Goal: Information Seeking & Learning: Check status

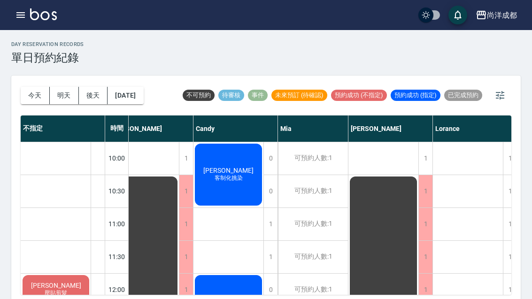
scroll to position [0, 21]
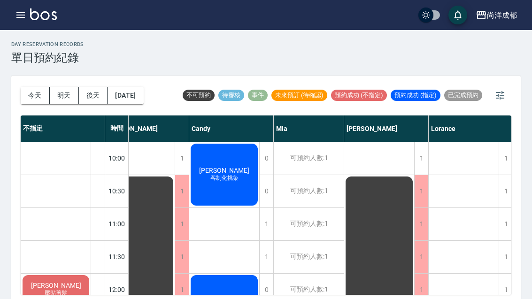
click at [31, 100] on button "今天" at bounding box center [35, 95] width 29 height 17
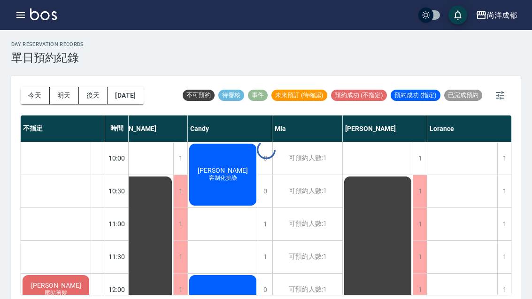
scroll to position [0, 26]
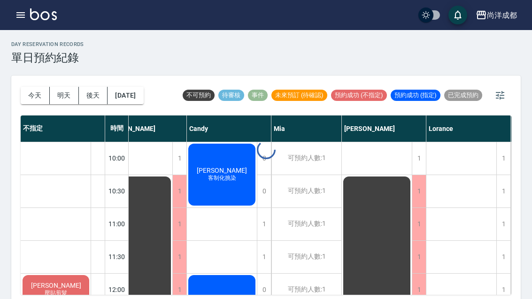
click at [31, 100] on div at bounding box center [266, 149] width 532 height 299
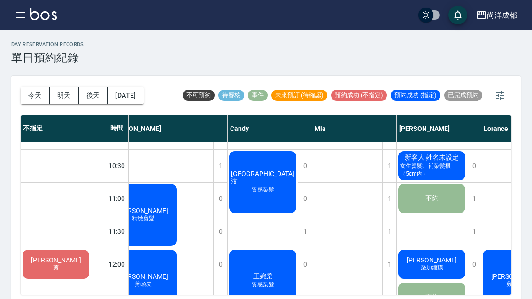
scroll to position [36, 18]
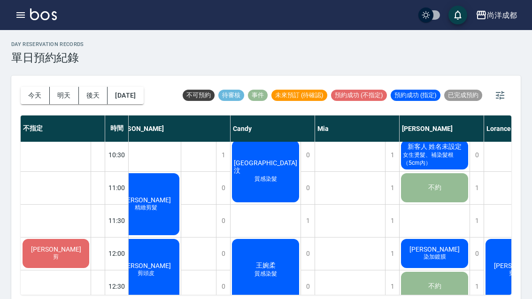
click at [32, 103] on button "今天" at bounding box center [35, 95] width 29 height 17
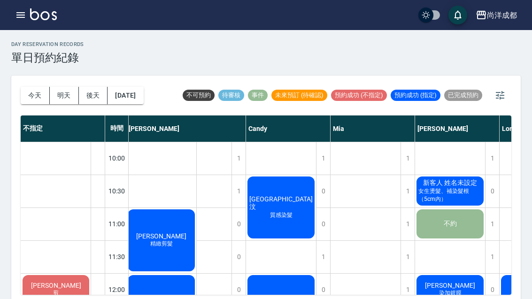
scroll to position [0, 2]
click at [273, 211] on span "質感染髮" at bounding box center [281, 215] width 26 height 8
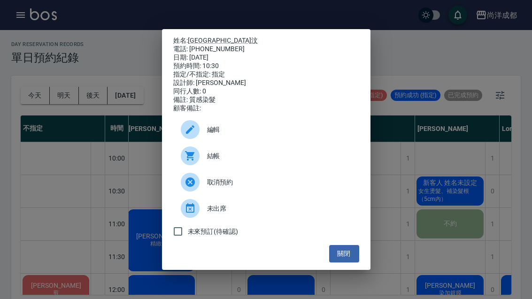
click at [340, 262] on button "關閉" at bounding box center [344, 253] width 30 height 17
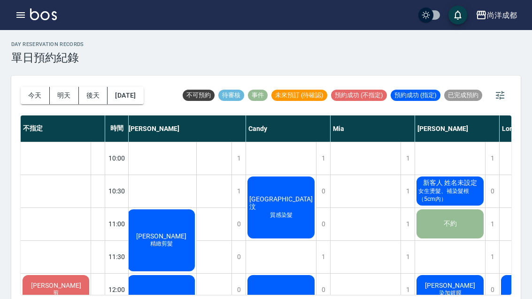
click at [30, 103] on button "今天" at bounding box center [35, 95] width 29 height 17
click at [33, 92] on button "今天" at bounding box center [35, 95] width 29 height 17
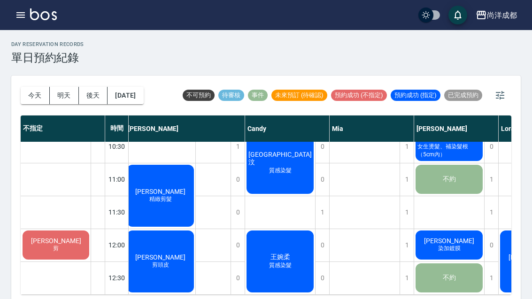
scroll to position [46, 3]
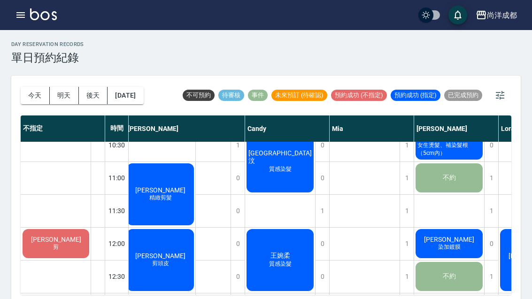
click at [165, 197] on span "精緻剪髮" at bounding box center [161, 198] width 26 height 8
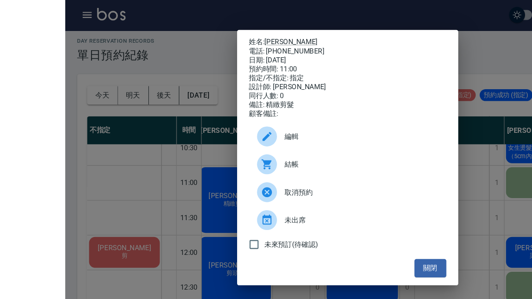
scroll to position [10, 0]
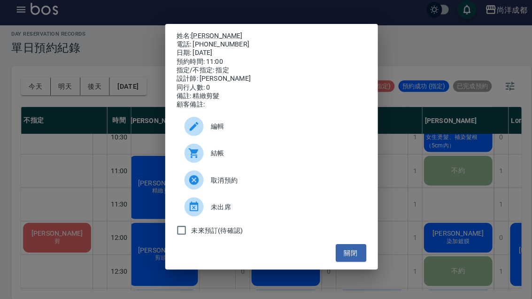
click at [358, 249] on button "關閉" at bounding box center [344, 253] width 30 height 17
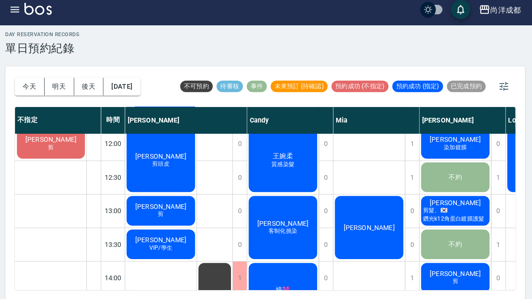
scroll to position [139, 0]
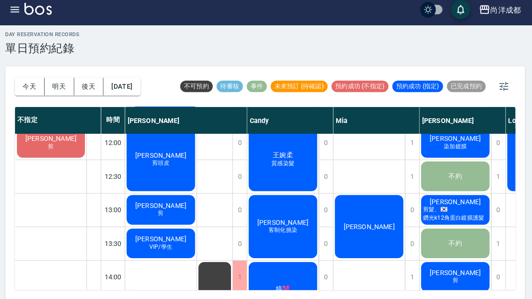
click at [171, 130] on div "[PERSON_NAME] 剪頭皮" at bounding box center [164, 162] width 70 height 65
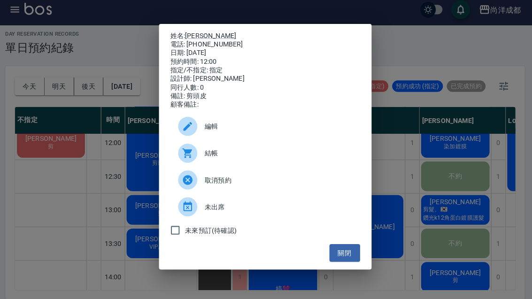
click at [201, 37] on link "[PERSON_NAME]" at bounding box center [213, 41] width 50 height 8
click at [107, 72] on div "姓名: [PERSON_NAME] 電話: [PHONE_NUMBER] 日期: [DATE] 預約時間: 12:00 指定/不指定: 指定 設計師: [PE…" at bounding box center [266, 149] width 532 height 299
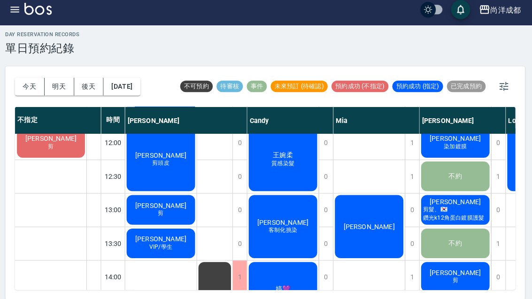
click at [31, 82] on button "今天" at bounding box center [35, 90] width 29 height 17
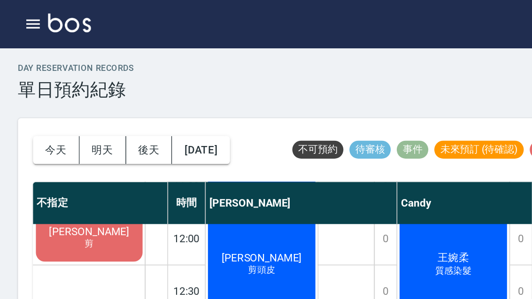
scroll to position [0, 0]
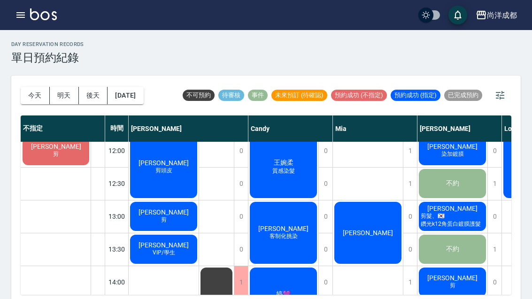
click at [490, 95] on button "button" at bounding box center [500, 95] width 23 height 23
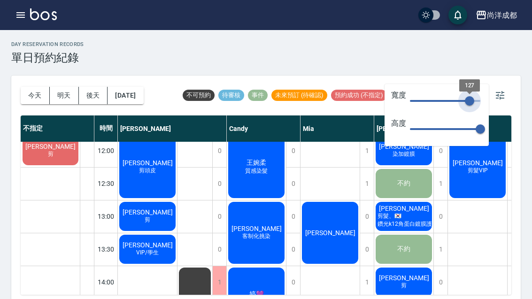
type input "127"
type input "67"
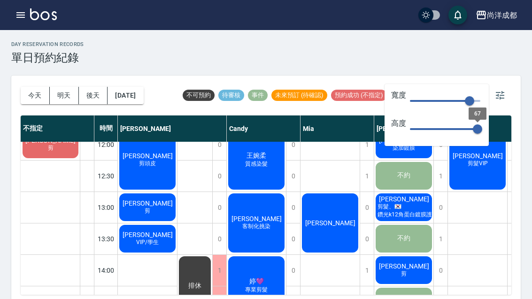
click at [483, 62] on div "day Reservation records 單日預約紀錄" at bounding box center [266, 52] width 510 height 23
click at [494, 94] on button "button" at bounding box center [500, 95] width 23 height 23
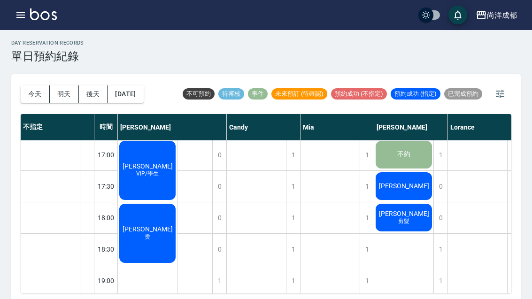
scroll to position [443, 0]
click at [150, 248] on div "[PERSON_NAME]" at bounding box center [147, 233] width 59 height 62
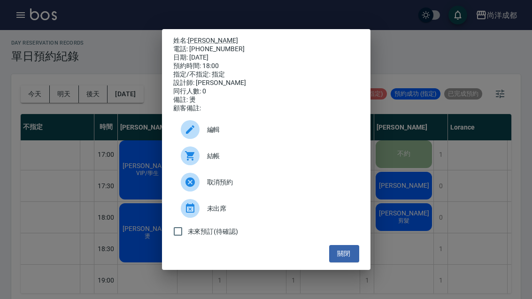
click at [25, 234] on div "姓名: [PERSON_NAME] 電話: [PHONE_NUMBER] 日期: [DATE] 預約時間: 18:00 指定/不指定: 指定 設計師: [PE…" at bounding box center [266, 149] width 532 height 299
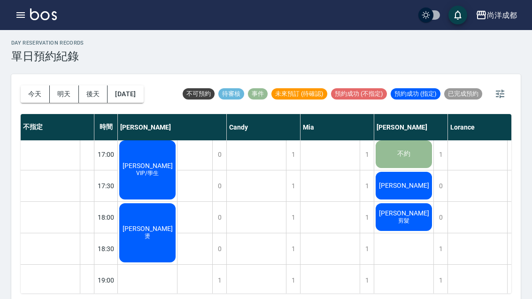
scroll to position [440, 1]
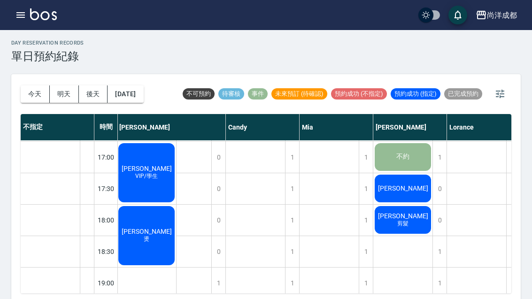
click at [160, 283] on div "[PERSON_NAME] 精緻剪髮 [PERSON_NAME] 剪頭皮 [PERSON_NAME] 剪 [PERSON_NAME]/學生 [PERSON_N…" at bounding box center [147, 31] width 60 height 661
click at [213, 272] on div "1" at bounding box center [218, 283] width 14 height 31
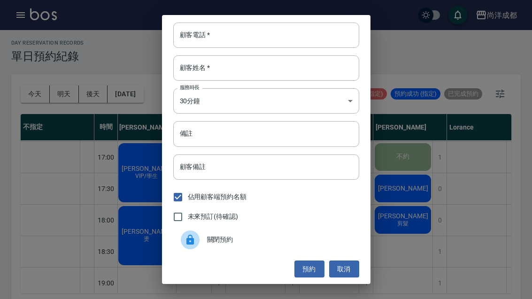
click at [480, 200] on div "顧客電話   * 顧客電話   * 顧客姓名   * 顧客姓名   * 服務時長 30分鐘 1 服務時長 備註 備註 顧客備註 顧客備註 佔用顧客端預約名額 …" at bounding box center [266, 149] width 532 height 299
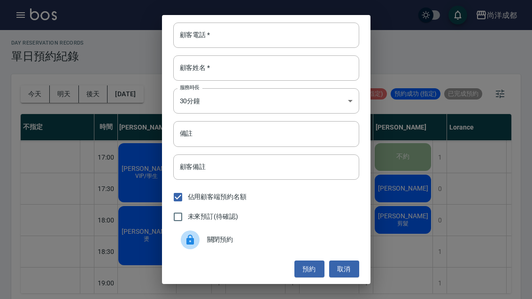
scroll to position [2, 0]
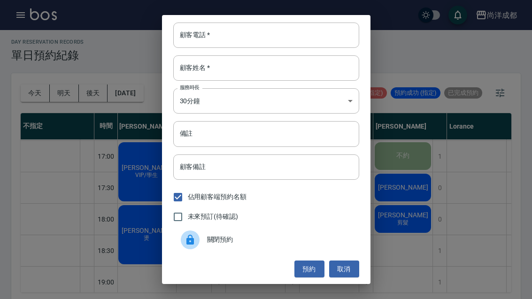
click at [413, 218] on div "顧客電話   * 顧客電話   * 顧客姓名   * 顧客姓名   * 服務時長 30分鐘 1 服務時長 備註 備註 顧客備註 顧客備註 佔用顧客端預約名額 …" at bounding box center [266, 149] width 532 height 299
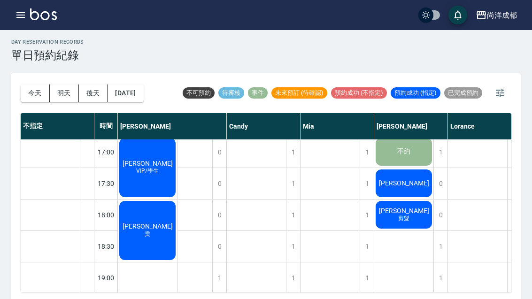
scroll to position [445, 0]
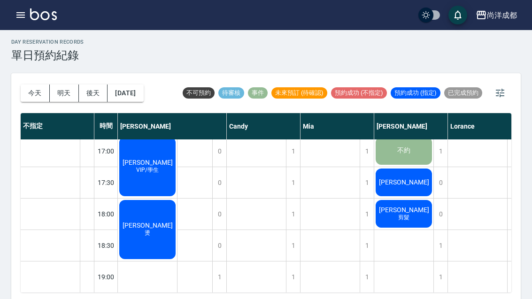
click at [128, 96] on button "[DATE]" at bounding box center [126, 93] width 36 height 17
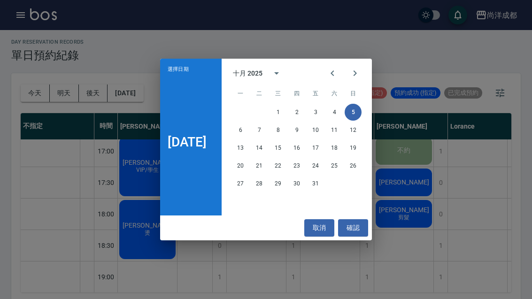
click at [333, 79] on icon "Previous month" at bounding box center [332, 73] width 11 height 11
click at [339, 156] on button "20" at bounding box center [334, 148] width 17 height 17
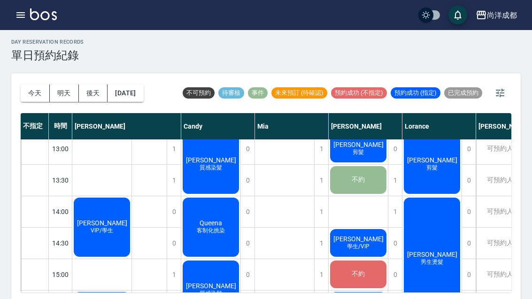
scroll to position [195, 0]
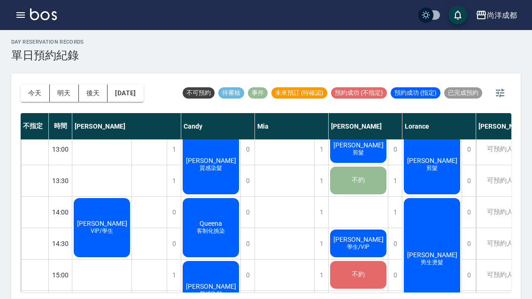
click at [32, 90] on button "今天" at bounding box center [35, 93] width 29 height 17
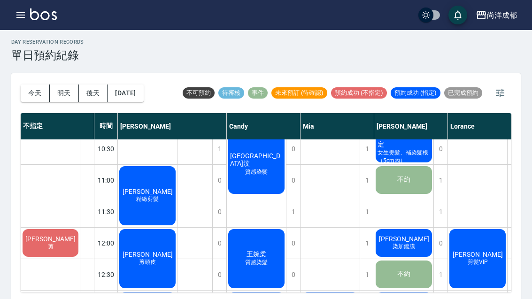
scroll to position [38, 0]
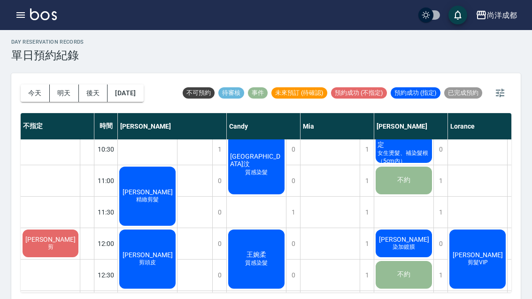
click at [24, 89] on button "今天" at bounding box center [35, 93] width 29 height 17
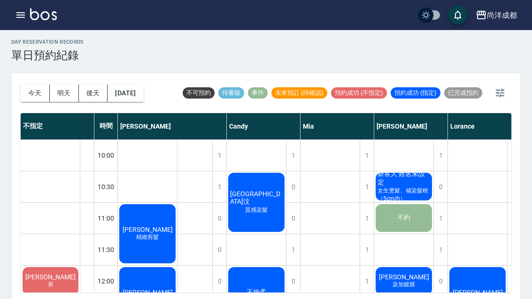
scroll to position [0, 0]
click at [27, 97] on button "今天" at bounding box center [35, 93] width 29 height 17
click at [64, 89] on button "明天" at bounding box center [64, 93] width 29 height 17
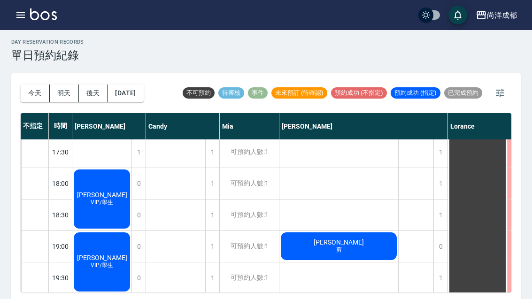
scroll to position [476, 0]
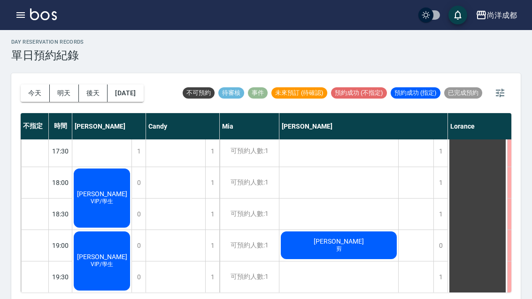
click at [25, 91] on button "今天" at bounding box center [35, 93] width 29 height 17
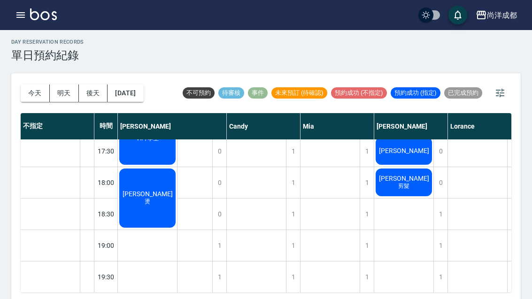
click at [26, 96] on button "今天" at bounding box center [35, 93] width 29 height 17
click at [145, 217] on div "[PERSON_NAME]" at bounding box center [147, 198] width 59 height 62
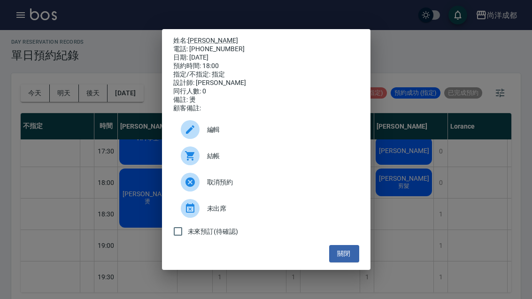
click at [78, 82] on div "姓名: [PERSON_NAME] 電話: [PHONE_NUMBER] 日期: [DATE] 預約時間: 18:00 指定/不指定: 指定 設計師: [PE…" at bounding box center [266, 149] width 532 height 299
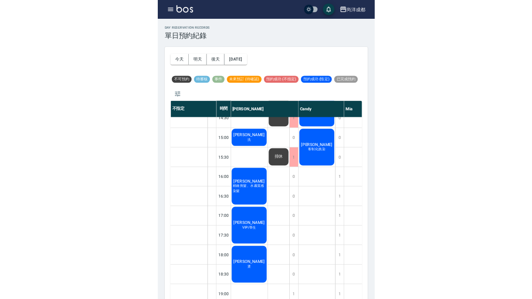
scroll to position [2, 0]
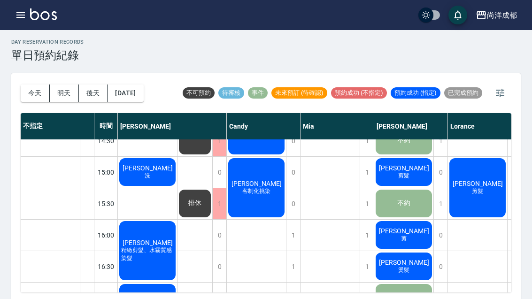
click at [22, 12] on icon "button" at bounding box center [20, 15] width 8 height 6
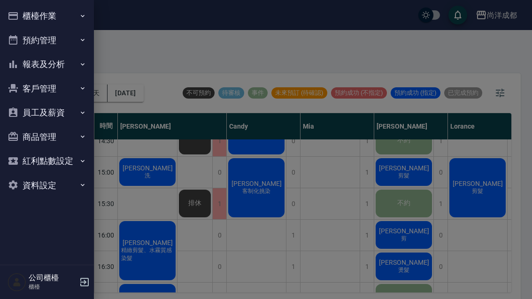
click at [66, 39] on button "預約管理" at bounding box center [47, 40] width 86 height 24
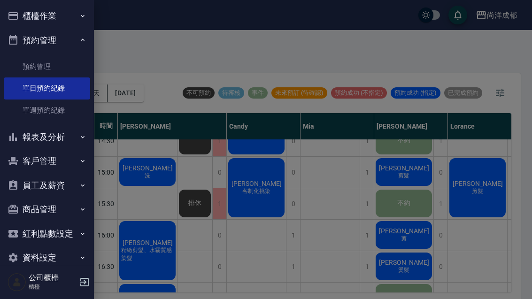
scroll to position [0, 0]
click at [69, 35] on button "預約管理" at bounding box center [47, 40] width 86 height 24
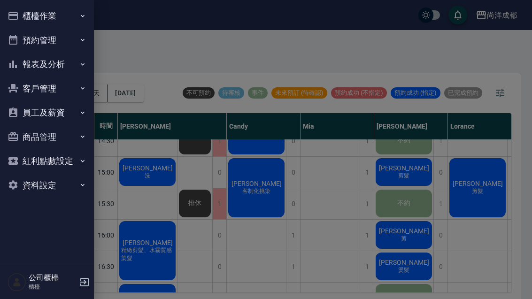
click at [58, 85] on button "客戶管理" at bounding box center [47, 89] width 86 height 24
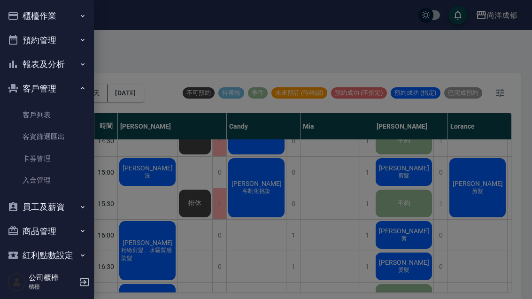
click at [39, 126] on link "客資篩選匯出" at bounding box center [47, 137] width 86 height 22
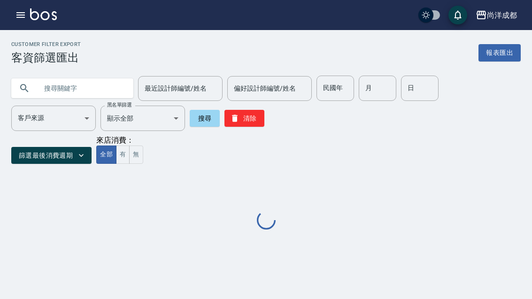
click at [103, 89] on input "text" at bounding box center [82, 88] width 88 height 25
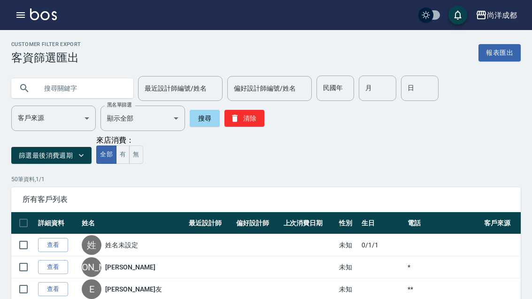
click at [26, 11] on icon "button" at bounding box center [20, 14] width 11 height 11
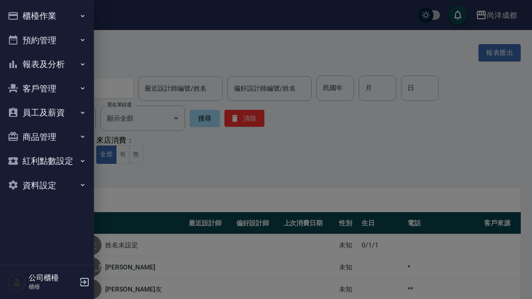
click at [68, 92] on button "客戶管理" at bounding box center [47, 89] width 86 height 24
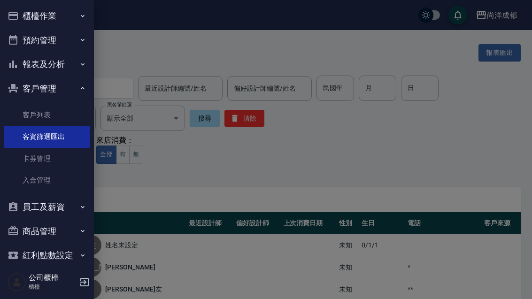
click at [52, 119] on link "客戶列表" at bounding box center [47, 115] width 86 height 22
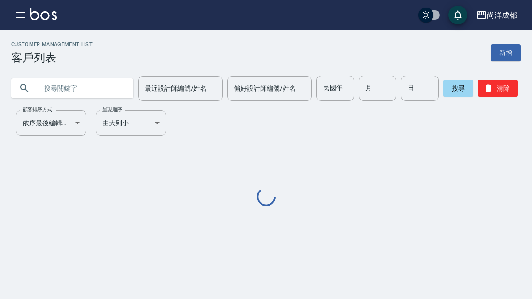
click at [87, 91] on input "text" at bounding box center [82, 88] width 88 height 25
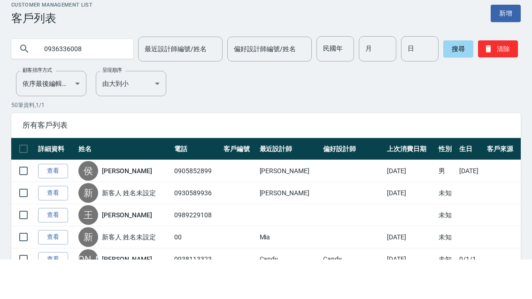
type input "0936336008"
click at [450, 80] on button "搜尋" at bounding box center [458, 88] width 30 height 17
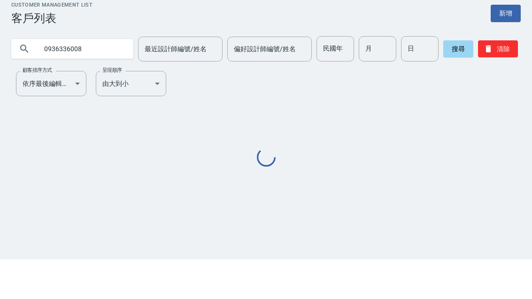
scroll to position [30, 0]
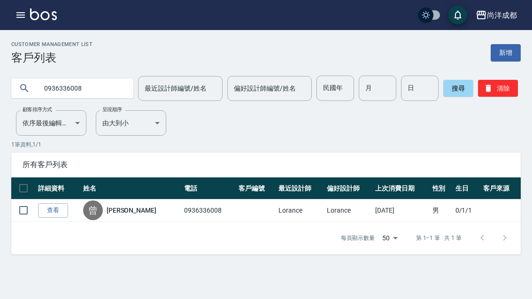
click at [116, 206] on link "[PERSON_NAME]" at bounding box center [132, 210] width 50 height 9
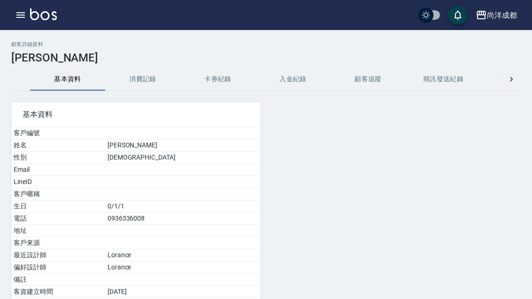
click at [148, 74] on button "消費記錄" at bounding box center [142, 79] width 75 height 23
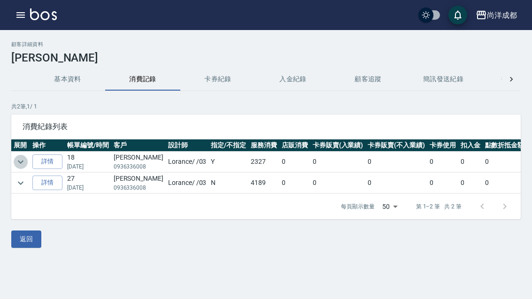
click at [21, 163] on icon "expand row" at bounding box center [21, 161] width 6 height 3
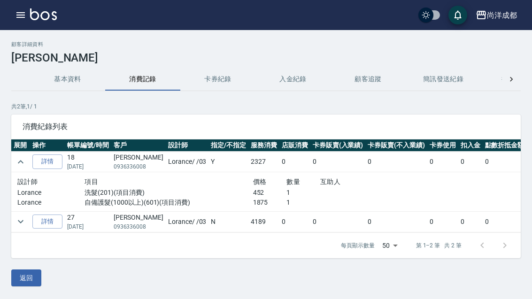
click at [42, 219] on link "詳情" at bounding box center [47, 222] width 30 height 15
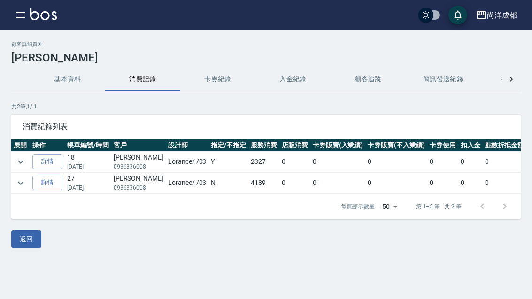
click at [21, 189] on button "expand row" at bounding box center [21, 183] width 14 height 14
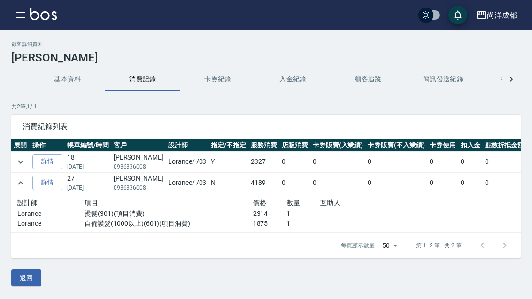
click at [23, 159] on icon "expand row" at bounding box center [20, 161] width 11 height 11
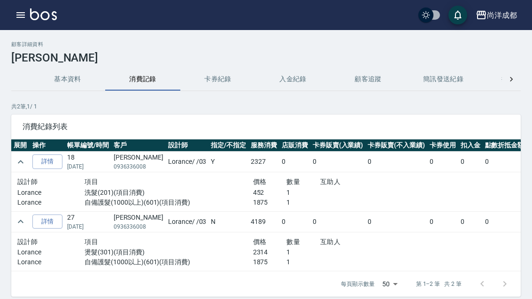
click at [30, 8] on img at bounding box center [43, 14] width 27 height 12
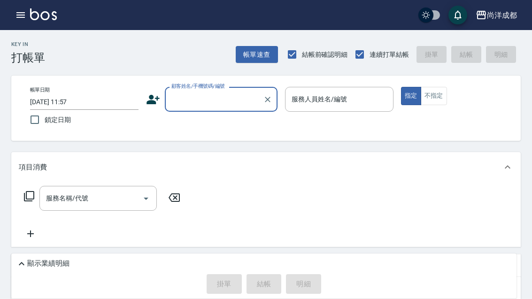
click at [19, 19] on icon "button" at bounding box center [20, 14] width 11 height 11
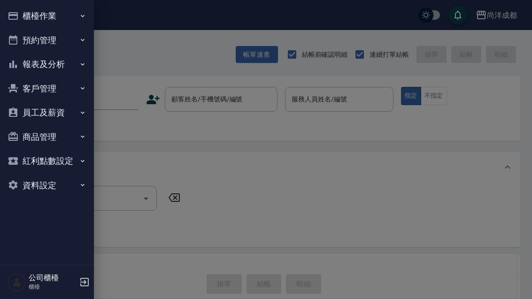
click at [57, 35] on button "預約管理" at bounding box center [47, 40] width 86 height 24
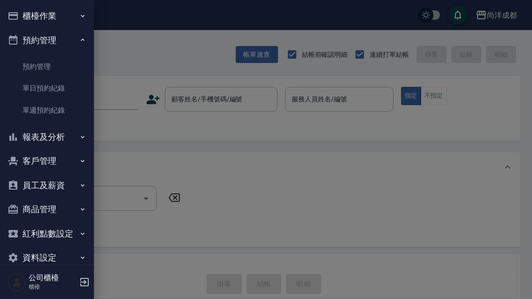
click at [60, 93] on link "單日預約紀錄" at bounding box center [47, 89] width 86 height 22
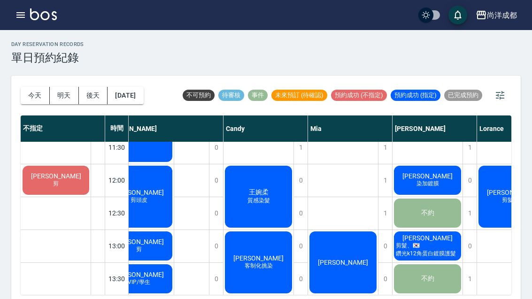
scroll to position [112, 30]
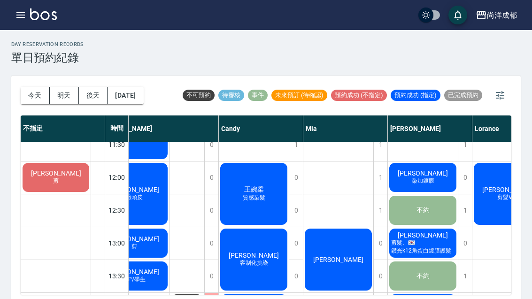
click at [266, 193] on div "王婉柔 質感染髮" at bounding box center [254, 194] width 70 height 65
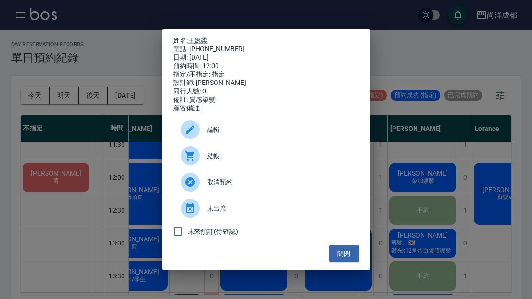
click at [332, 263] on button "關閉" at bounding box center [344, 253] width 30 height 17
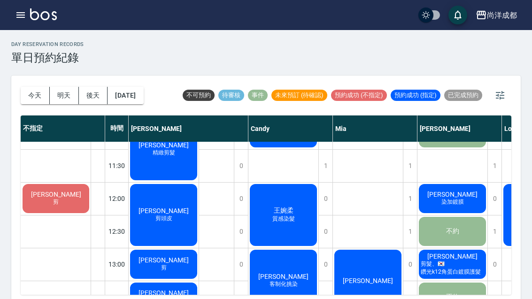
scroll to position [91, 0]
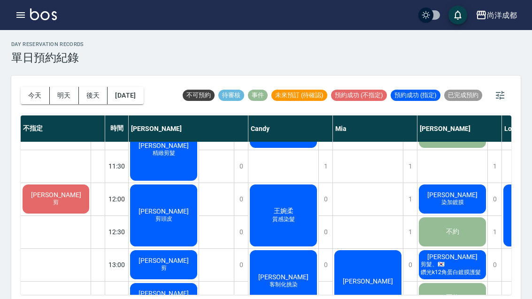
click at [172, 215] on span "[PERSON_NAME]" at bounding box center [164, 212] width 54 height 8
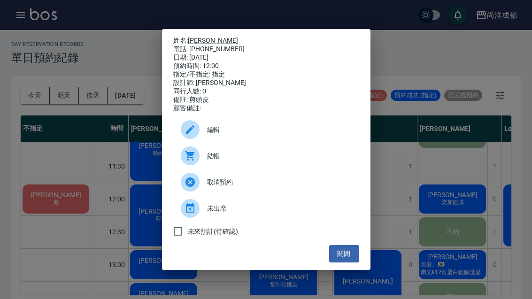
click at [349, 255] on button "關閉" at bounding box center [344, 253] width 30 height 17
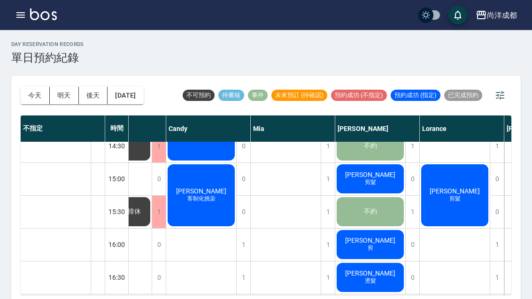
scroll to position [309, 82]
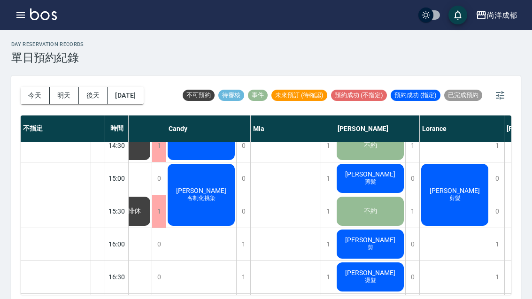
click at [392, 177] on div "[PERSON_NAME] 剪髮" at bounding box center [370, 179] width 70 height 32
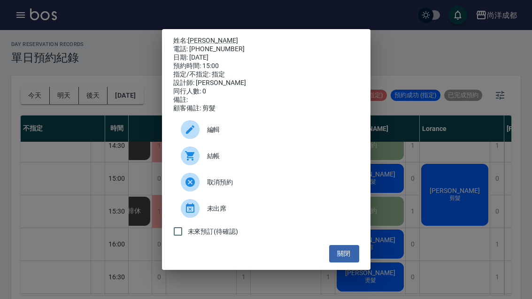
click at [464, 210] on div "姓名: [PERSON_NAME] 電話: [PHONE_NUMBER] 日期: [DATE] 預約時間: 15:00 指定/不指定: 指定 設計師: [PE…" at bounding box center [266, 149] width 532 height 299
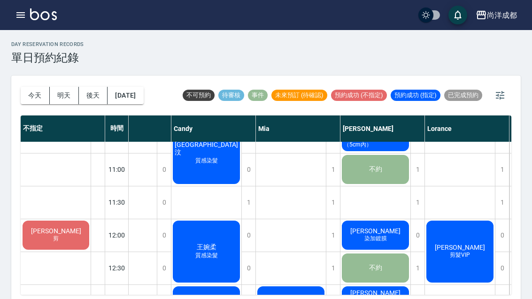
scroll to position [59, 79]
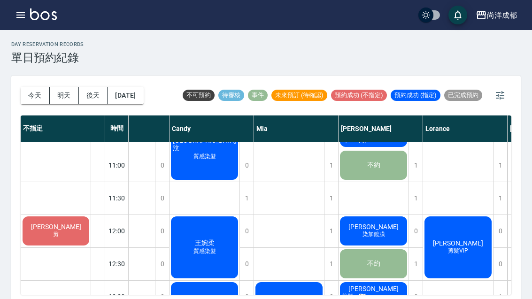
click at [390, 231] on div "[PERSON_NAME]加鍍膜" at bounding box center [374, 231] width 70 height 32
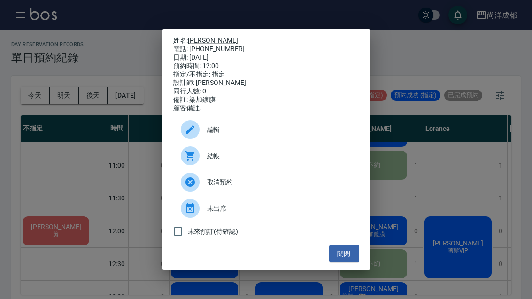
click at [89, 134] on div "姓名: [PERSON_NAME]: [PHONE_NUMBER] 日期: [DATE] 預約時間: 12:00 指定/不指定: 指定 設計師: [PERSO…" at bounding box center [266, 149] width 532 height 299
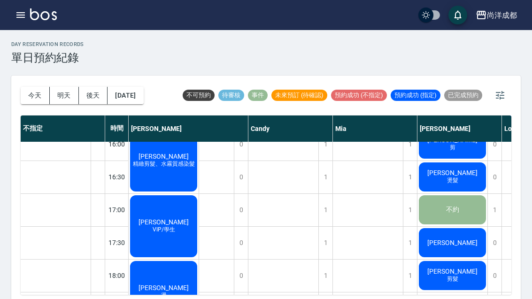
scroll to position [411, 0]
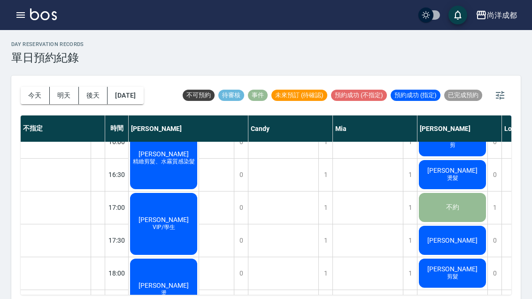
click at [132, 99] on button "[DATE]" at bounding box center [126, 95] width 36 height 17
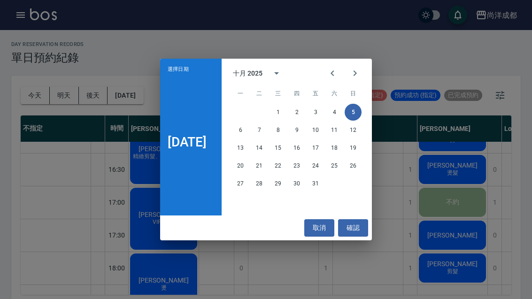
scroll to position [417, 0]
click at [286, 124] on button "8" at bounding box center [278, 130] width 17 height 17
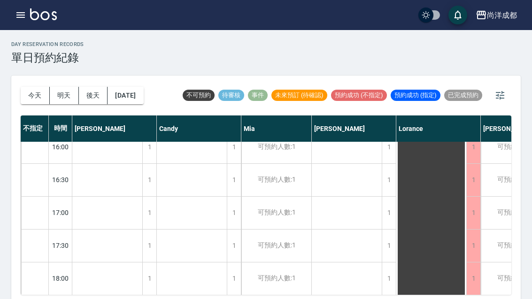
scroll to position [146, -1]
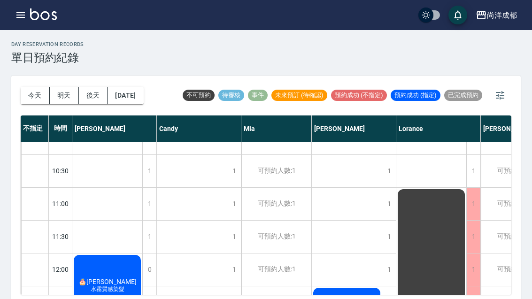
click at [136, 99] on button "[DATE]" at bounding box center [126, 95] width 36 height 17
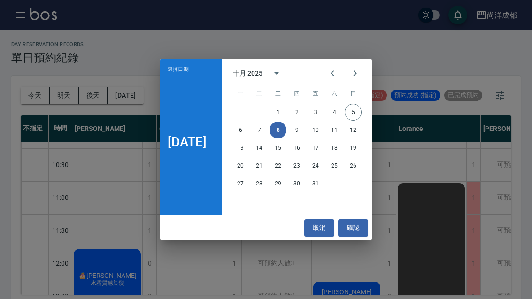
click at [362, 111] on button "5" at bounding box center [353, 112] width 17 height 17
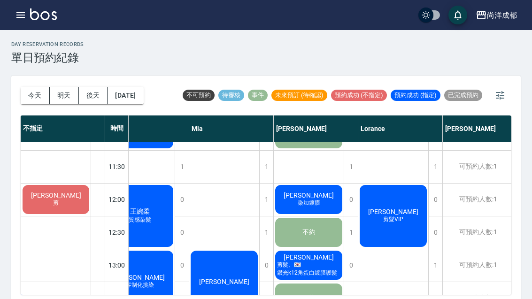
scroll to position [92, 143]
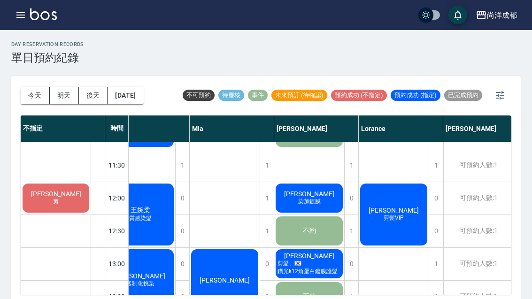
click at [392, 225] on div "[PERSON_NAME] 剪髮VIP" at bounding box center [394, 214] width 70 height 65
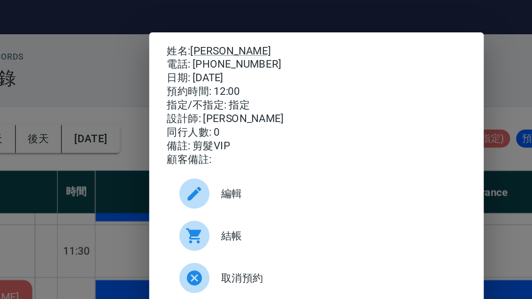
click at [21, 181] on div "姓名: [PERSON_NAME] 電話: [PHONE_NUMBER] 日期: [DATE] 預約時間: 12:00 指定/不指定: 指定 設計師: [PE…" at bounding box center [266, 149] width 532 height 299
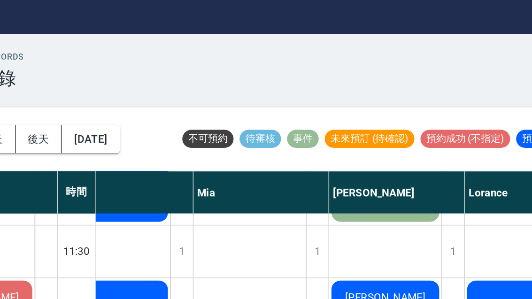
click at [91, 184] on div at bounding box center [98, 198] width 14 height 32
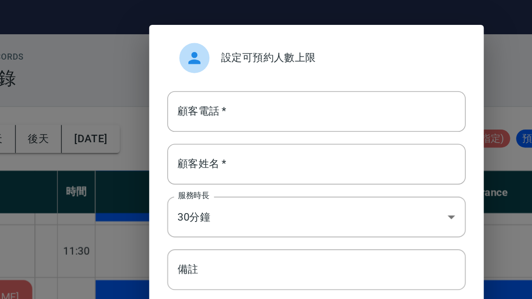
click at [320, 118] on div "設定可預約人數上限 顧客電話   * 顧客電話   * 顧客姓名   * 顧客姓名   * 服務時長 30分鐘 1 服務時長 備註 備註 顧客備註 顧客備註 …" at bounding box center [266, 149] width 532 height 299
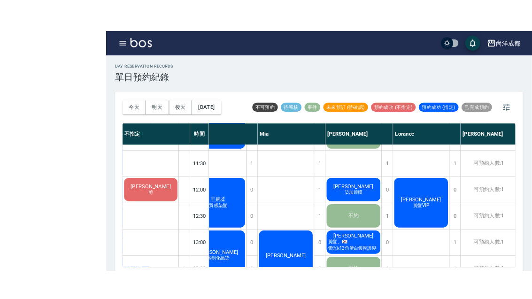
scroll to position [2, 0]
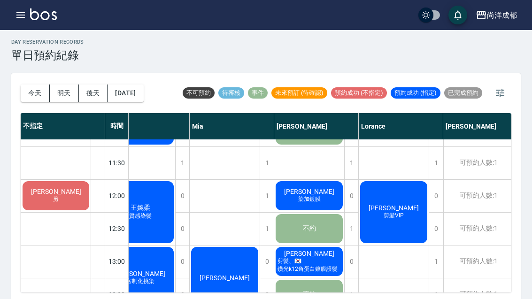
click at [404, 218] on span "剪髮VIP" at bounding box center [394, 216] width 24 height 8
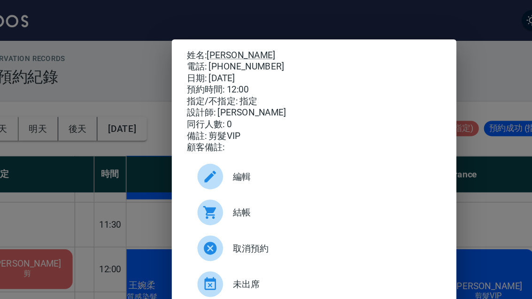
scroll to position [0, 0]
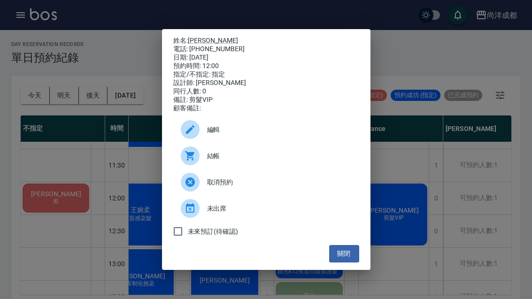
click at [350, 255] on button "關閉" at bounding box center [344, 253] width 30 height 17
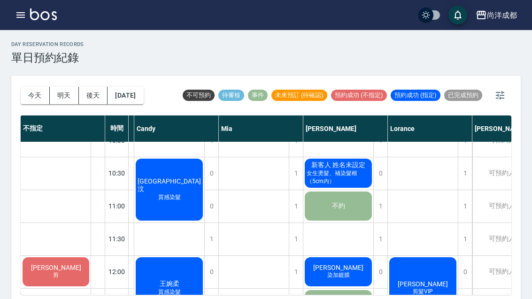
scroll to position [9, 119]
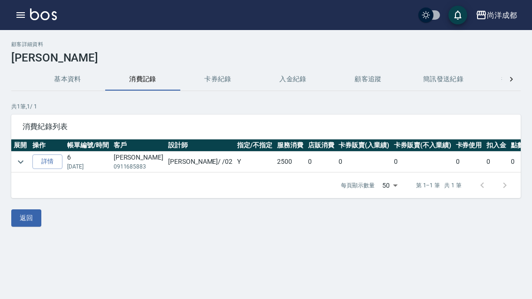
click at [53, 167] on link "詳情" at bounding box center [47, 162] width 30 height 15
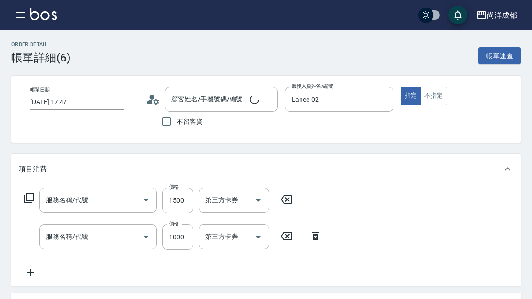
type input "2025/04/27 17:47"
type input "Lance-02"
type input "頭皮賦活養護系統(1002)"
type input "剪髮(401)"
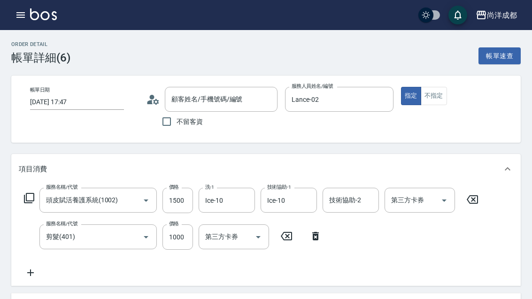
type input "游耀萱/0911685883/"
type input "250"
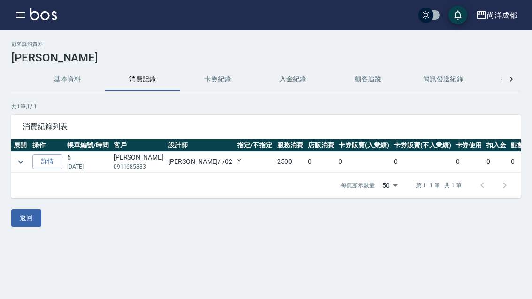
click at [54, 162] on link "詳情" at bounding box center [47, 162] width 30 height 15
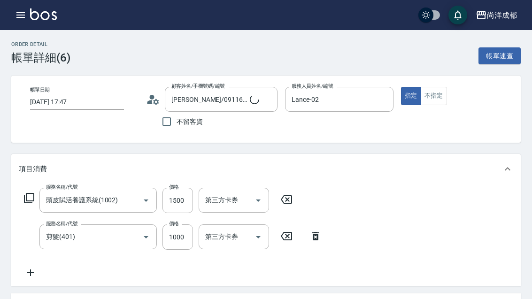
type input "游耀萱/0911685883/"
type input "250"
